Goal: Task Accomplishment & Management: Complete application form

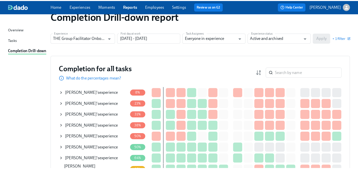
scroll to position [131, 0]
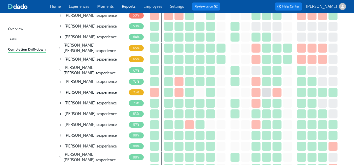
click at [87, 35] on span "[PERSON_NAME]" at bounding box center [80, 37] width 31 height 5
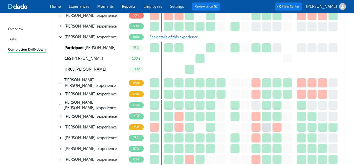
click at [168, 37] on span "See details of this experience" at bounding box center [174, 37] width 49 height 5
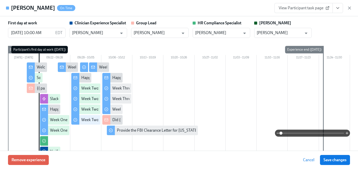
click at [339, 6] on icon "View task page" at bounding box center [337, 8] width 5 height 5
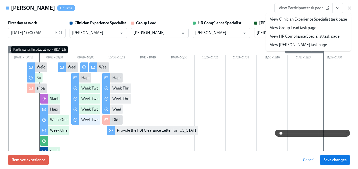
click at [286, 35] on link "View HR Compliance Specialist task page" at bounding box center [305, 37] width 70 height 6
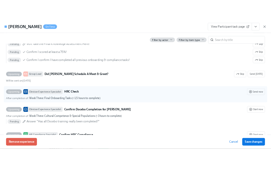
scroll to position [1104, 0]
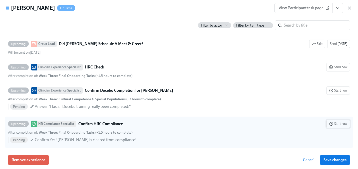
click at [329, 122] on icon "button" at bounding box center [331, 124] width 4 height 4
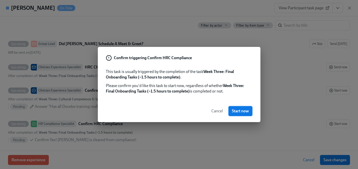
click at [241, 109] on span "Start now" at bounding box center [240, 110] width 17 height 5
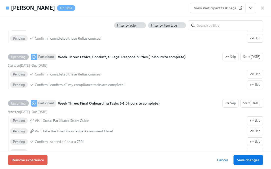
scroll to position [1108, 0]
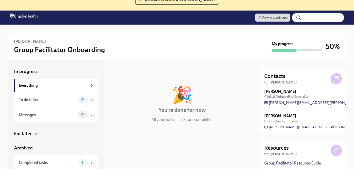
scroll to position [56, 0]
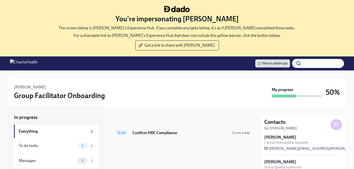
click at [147, 132] on h6 "Confirm HRC Compliance" at bounding box center [180, 133] width 95 height 6
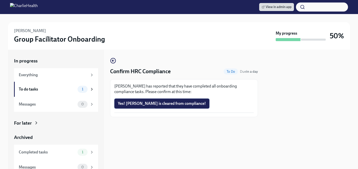
click at [139, 103] on span "Yes! [PERSON_NAME] is cleared from compliance!" at bounding box center [162, 103] width 88 height 5
